Goal: Task Accomplishment & Management: Use online tool/utility

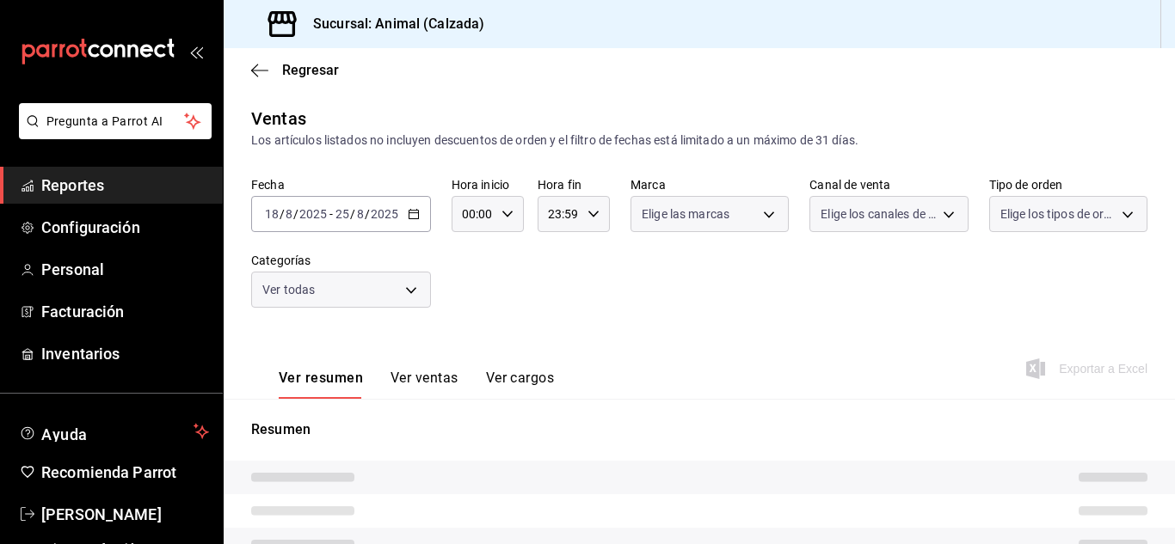
type input "05:00"
type input "5d35a5f4-3063-4397-a550-a8f4eca83956,9bcdf976-3d2d-44f2-8aa2-d656f6bc4aaa,d84f4…"
type input "e26472f3-9262-489d-bcba-4c6b034529c7"
type input "PARROT,UBER_EATS,RAPPI,DIDI_FOOD,ONLINE"
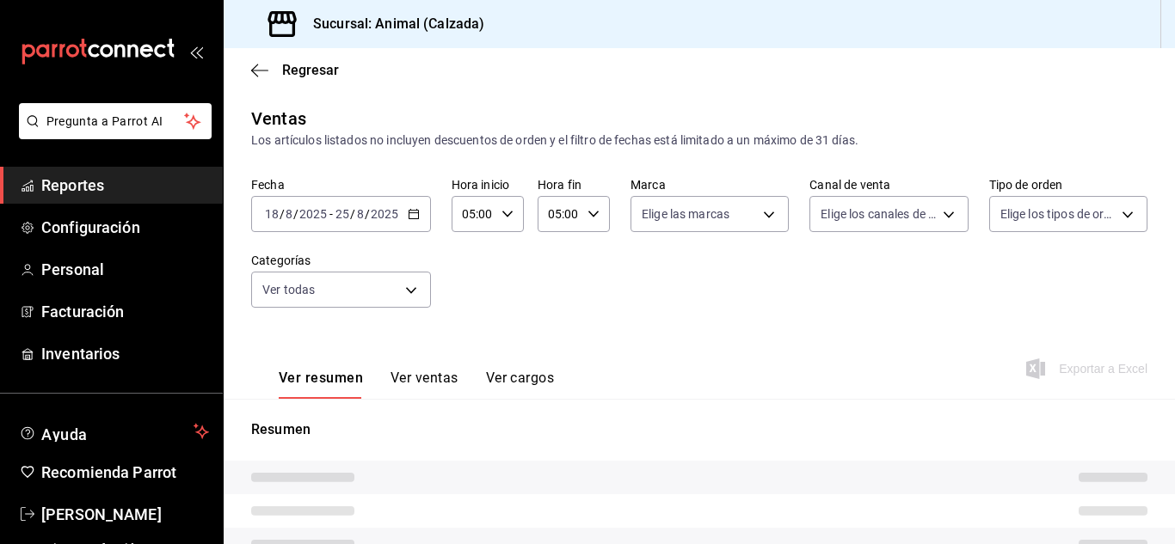
type input "588630d3-b511-4bba-a729-32472510037f,54b7ae00-ca47-4ec1-b7ff-55842c0a2b62,92293…"
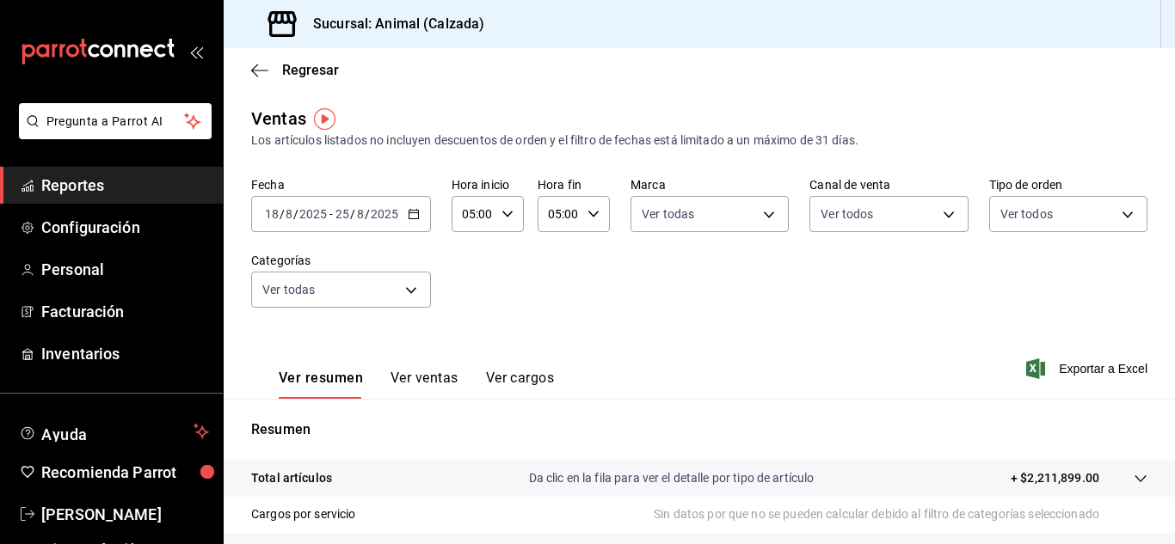
click at [411, 212] on icon "button" at bounding box center [414, 214] width 12 height 12
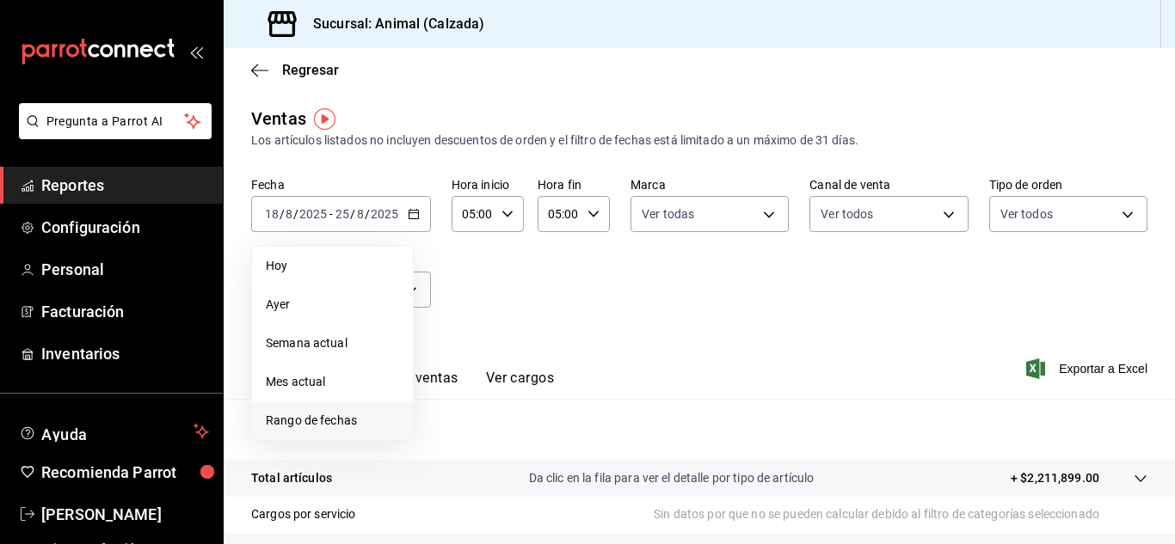
click at [338, 417] on span "Rango de fechas" at bounding box center [332, 421] width 133 height 18
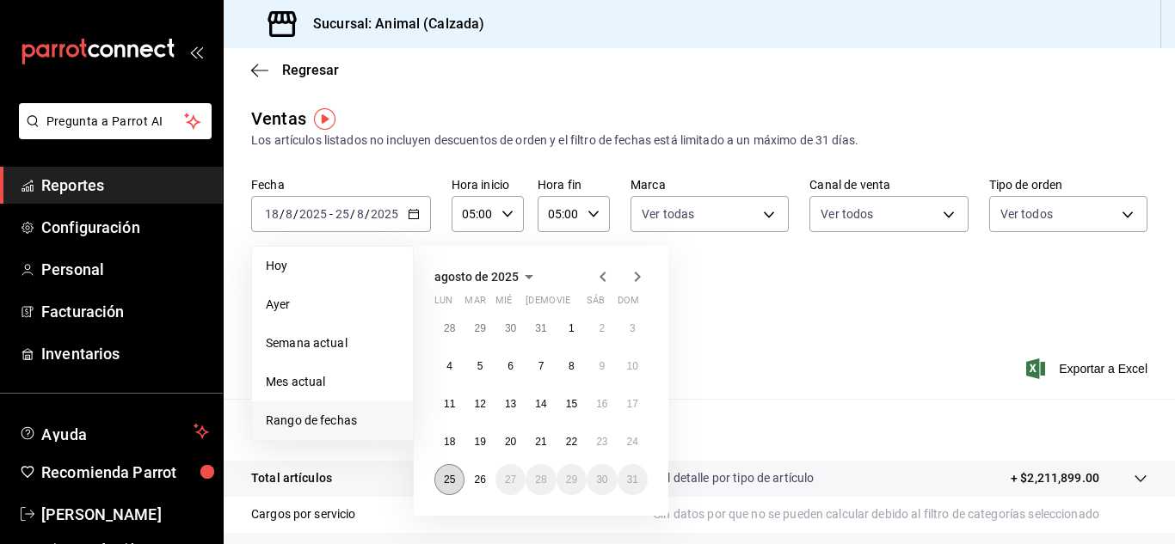
click at [452, 477] on abbr "25" at bounding box center [449, 480] width 11 height 12
click at [470, 477] on button "26" at bounding box center [479, 479] width 30 height 31
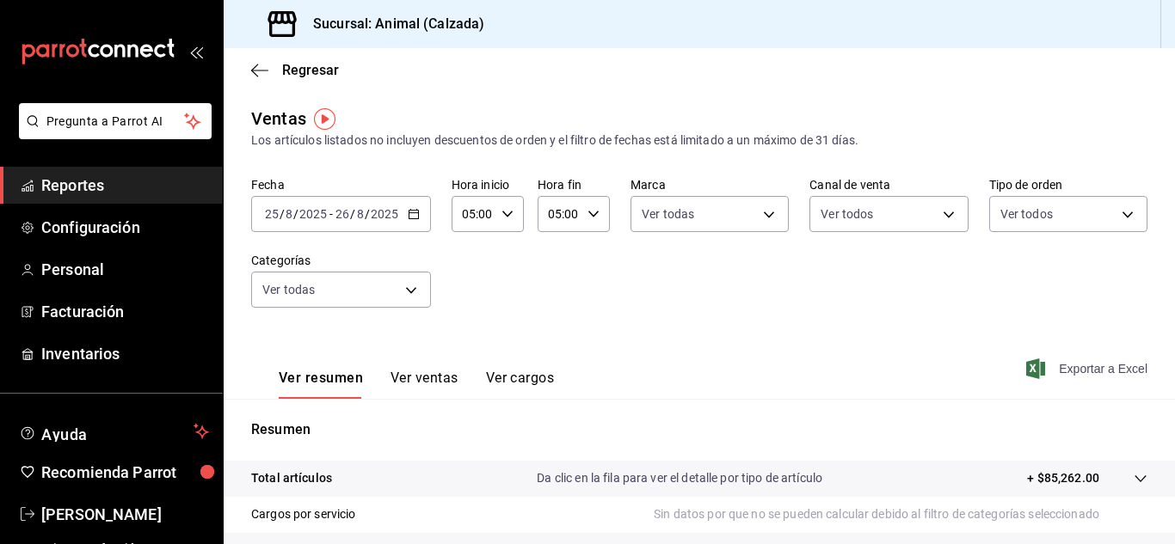
click at [1080, 366] on span "Exportar a Excel" at bounding box center [1089, 369] width 118 height 21
